Goal: Task Accomplishment & Management: Use online tool/utility

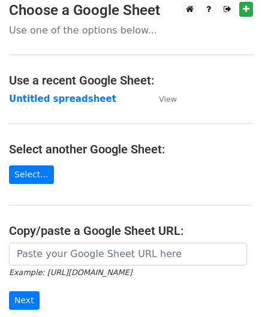
scroll to position [60, 0]
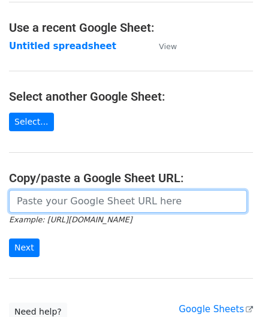
click at [54, 193] on input "url" at bounding box center [128, 201] width 238 height 23
paste input "[URL][DOMAIN_NAME]"
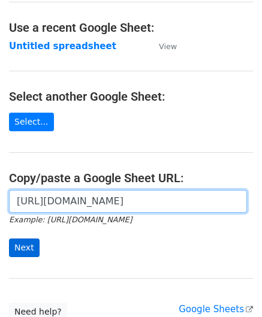
type input "[URL][DOMAIN_NAME]"
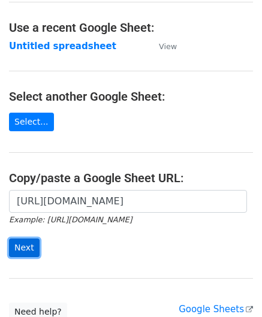
click at [25, 245] on input "Next" at bounding box center [24, 247] width 31 height 19
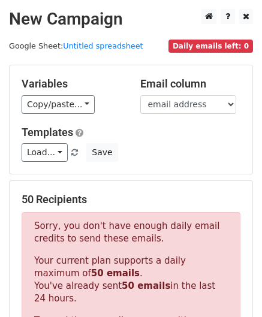
scroll to position [404, 0]
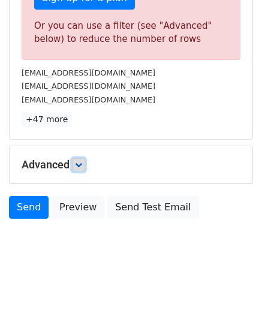
click at [80, 161] on icon at bounding box center [78, 164] width 7 height 7
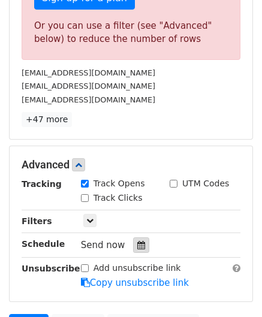
click at [137, 243] on icon at bounding box center [141, 245] width 8 height 8
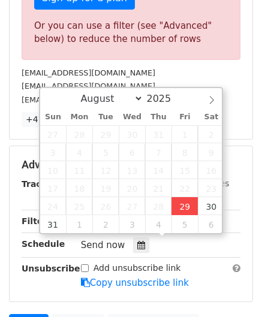
type input "2025-08-29 12:00"
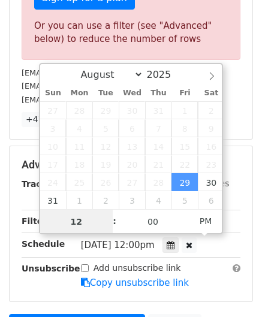
paste input "0"
type input "10"
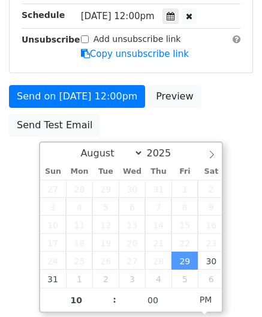
type input "2025-08-29 22:00"
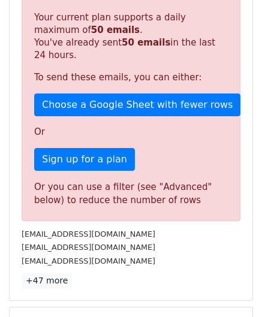
scroll to position [549, 0]
